Goal: Task Accomplishment & Management: Complete application form

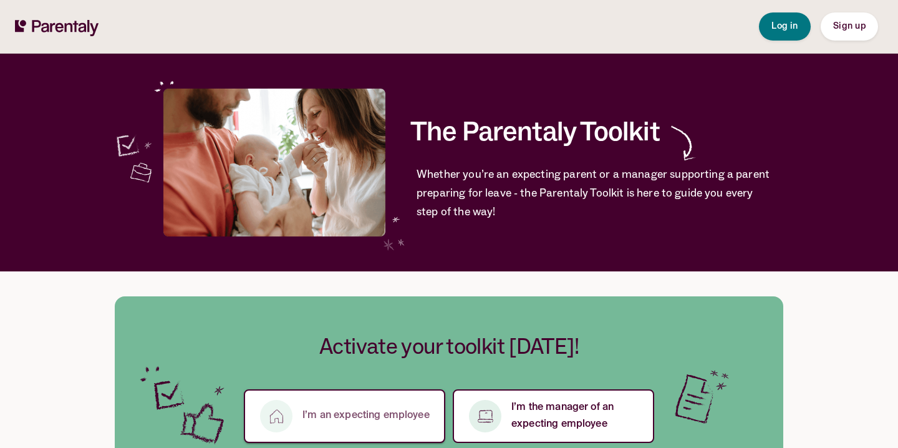
click at [323, 431] on button "I’m an expecting employee" at bounding box center [344, 416] width 201 height 54
